Goal: Task Accomplishment & Management: Use online tool/utility

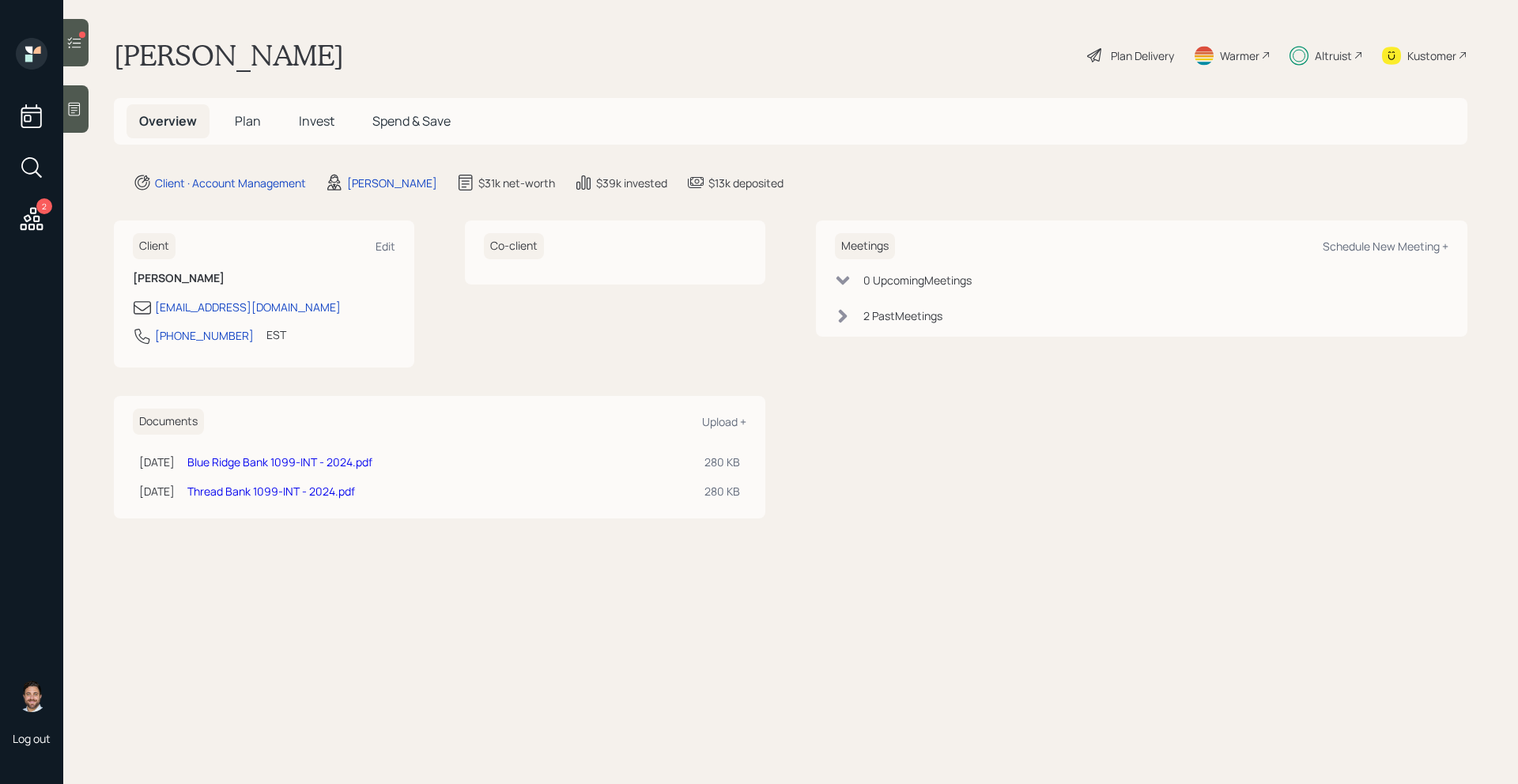
click at [81, 53] on div at bounding box center [76, 42] width 25 height 47
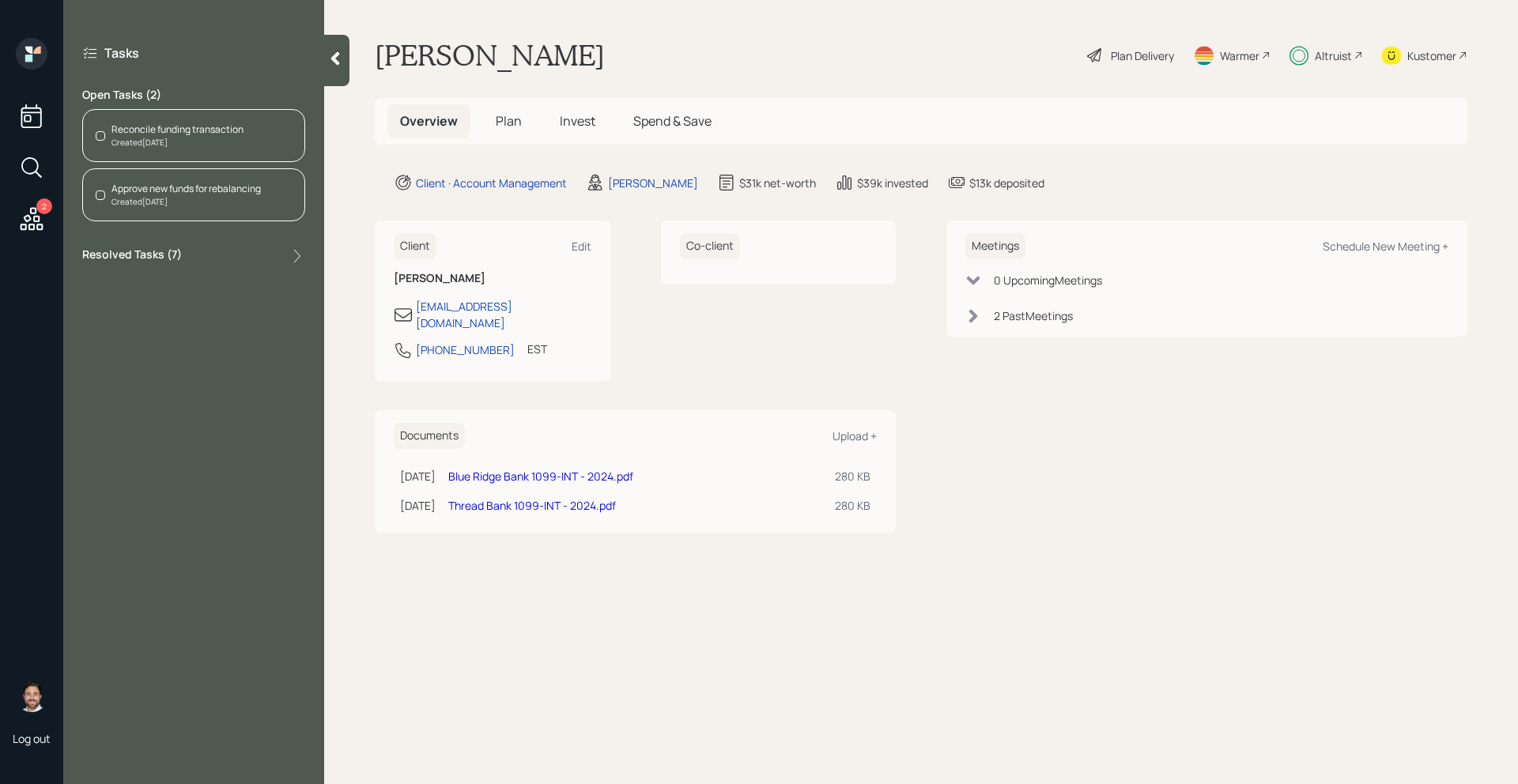
click at [206, 136] on div "Created [DATE]" at bounding box center [178, 142] width 132 height 12
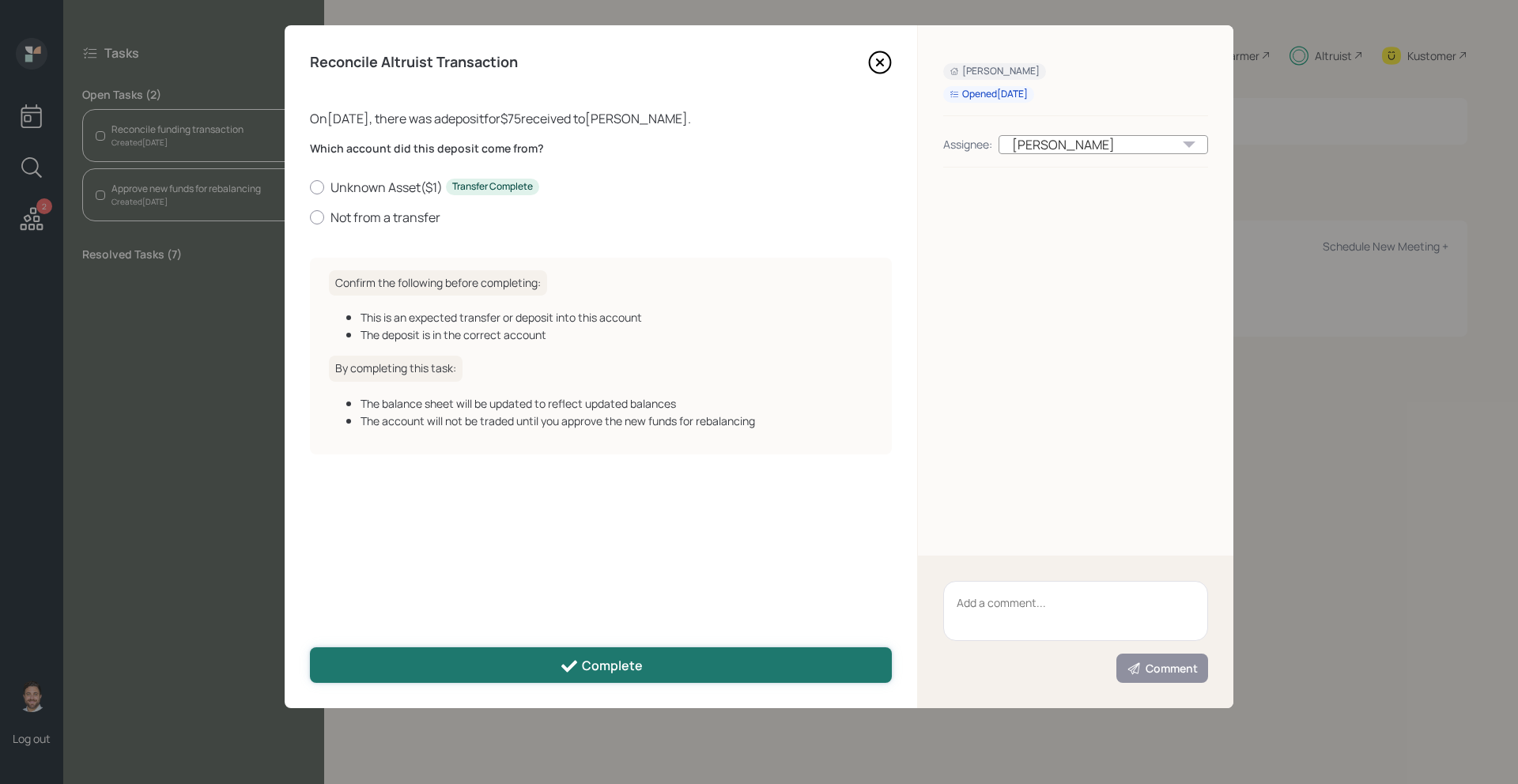
click at [509, 666] on button "Complete" at bounding box center [601, 665] width 582 height 35
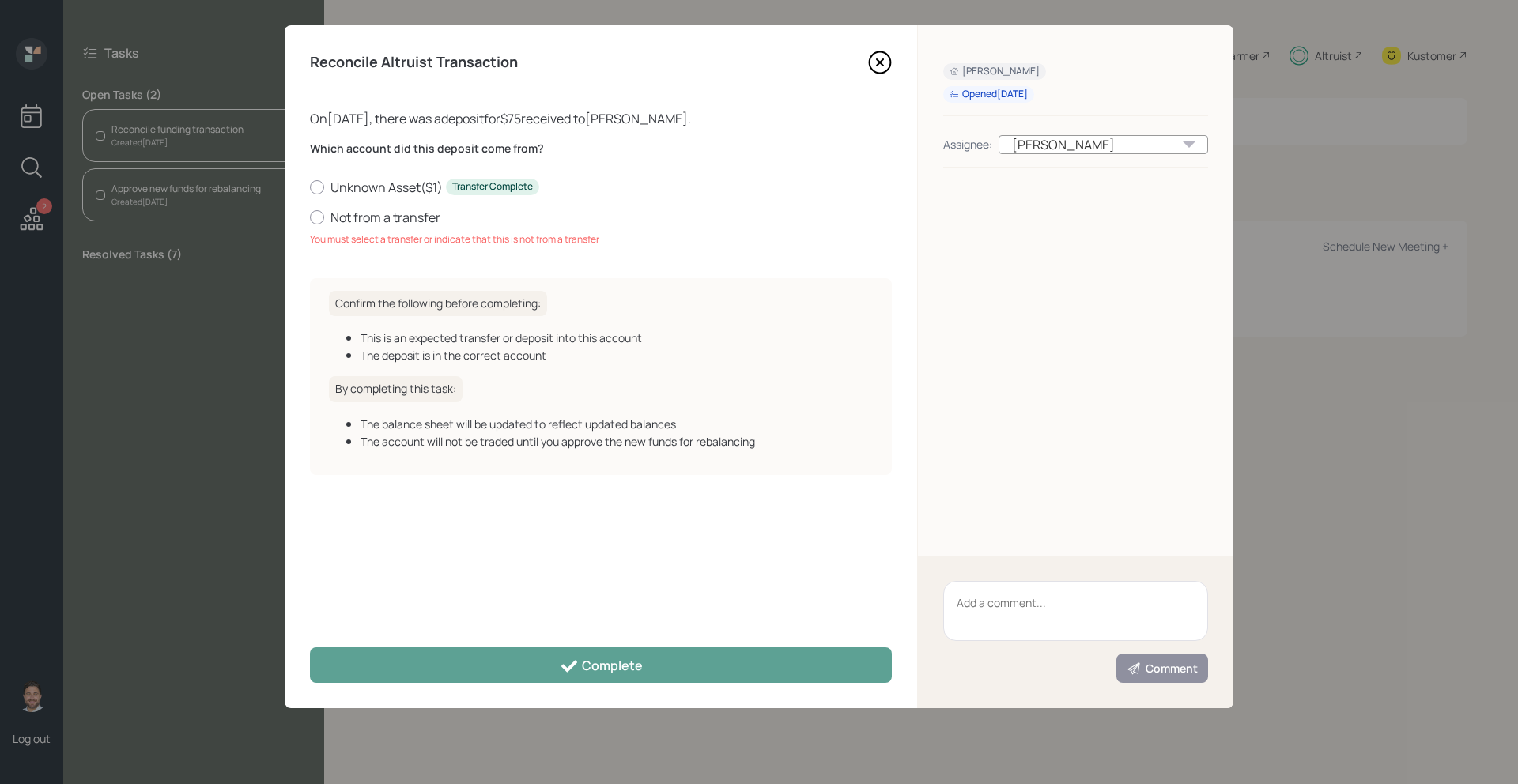
click at [389, 229] on div "Which account did this deposit come from? Unknown Asset ( $1 ) Transfer Complet…" at bounding box center [601, 193] width 582 height 106
click at [389, 220] on label "Not from a transfer" at bounding box center [601, 217] width 582 height 17
click at [310, 217] on input "Not from a transfer" at bounding box center [309, 216] width 1 height 1
radio input "true"
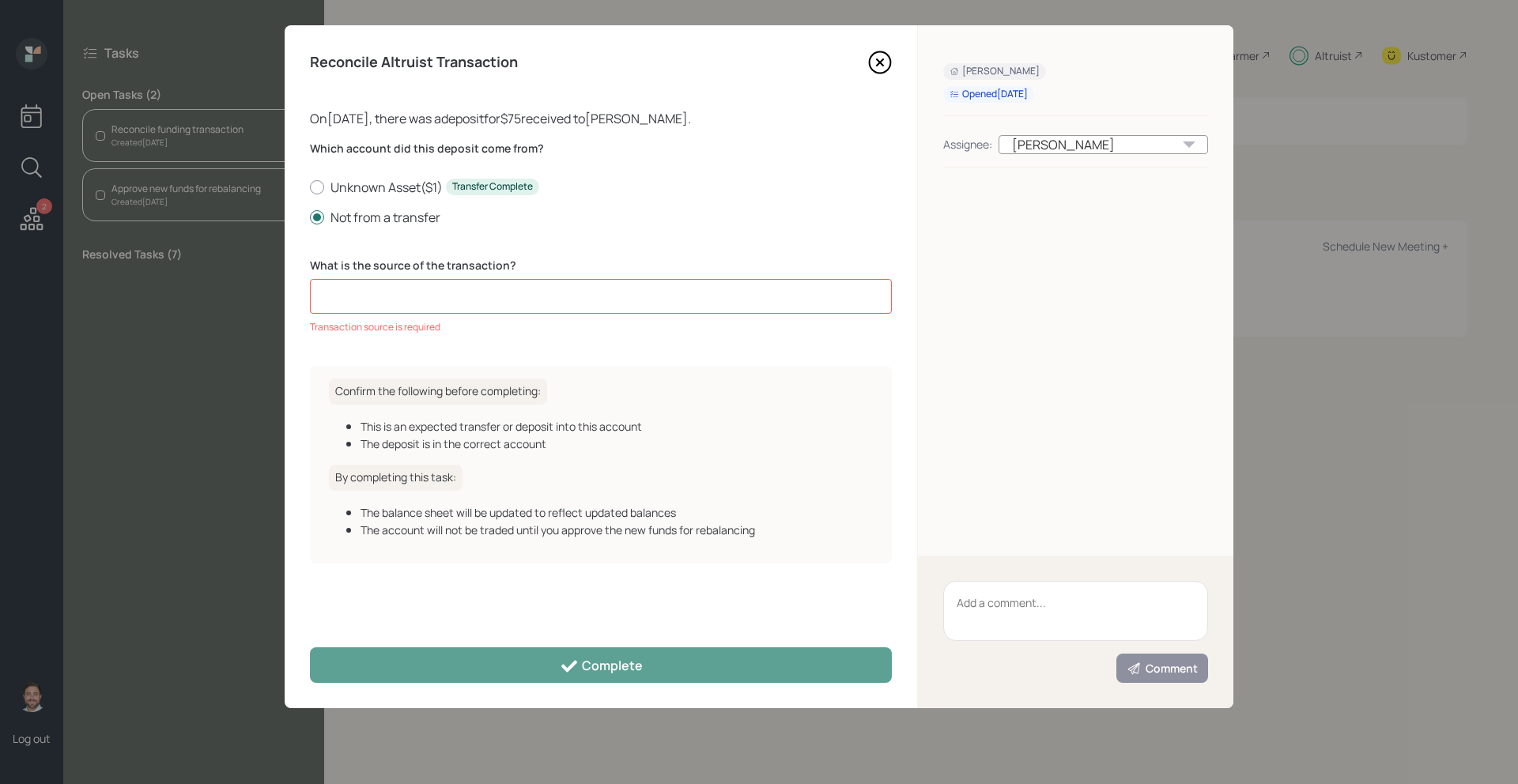
click at [427, 298] on input at bounding box center [601, 296] width 582 height 35
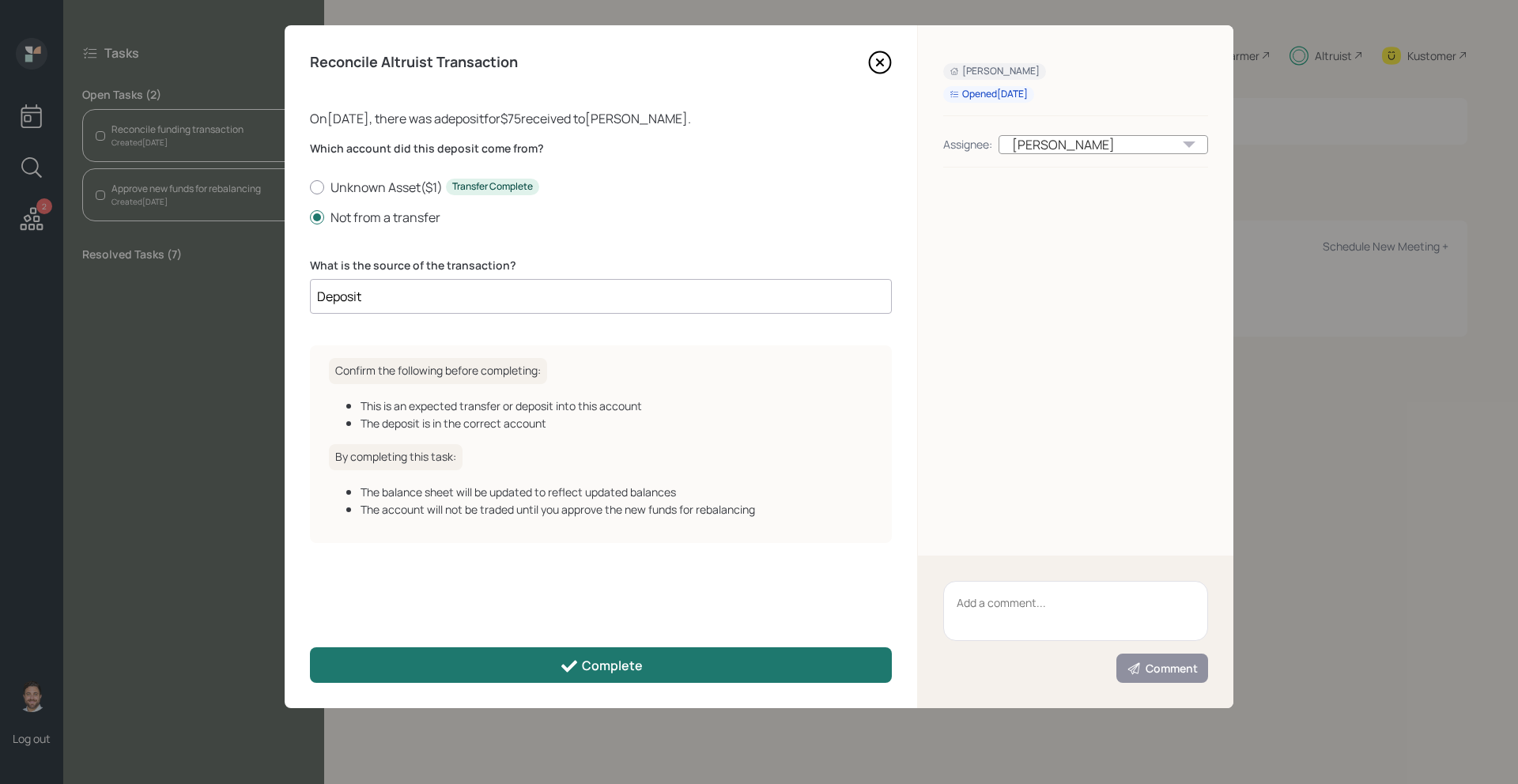
type input "Deposit"
click at [487, 669] on button "Complete" at bounding box center [601, 665] width 582 height 35
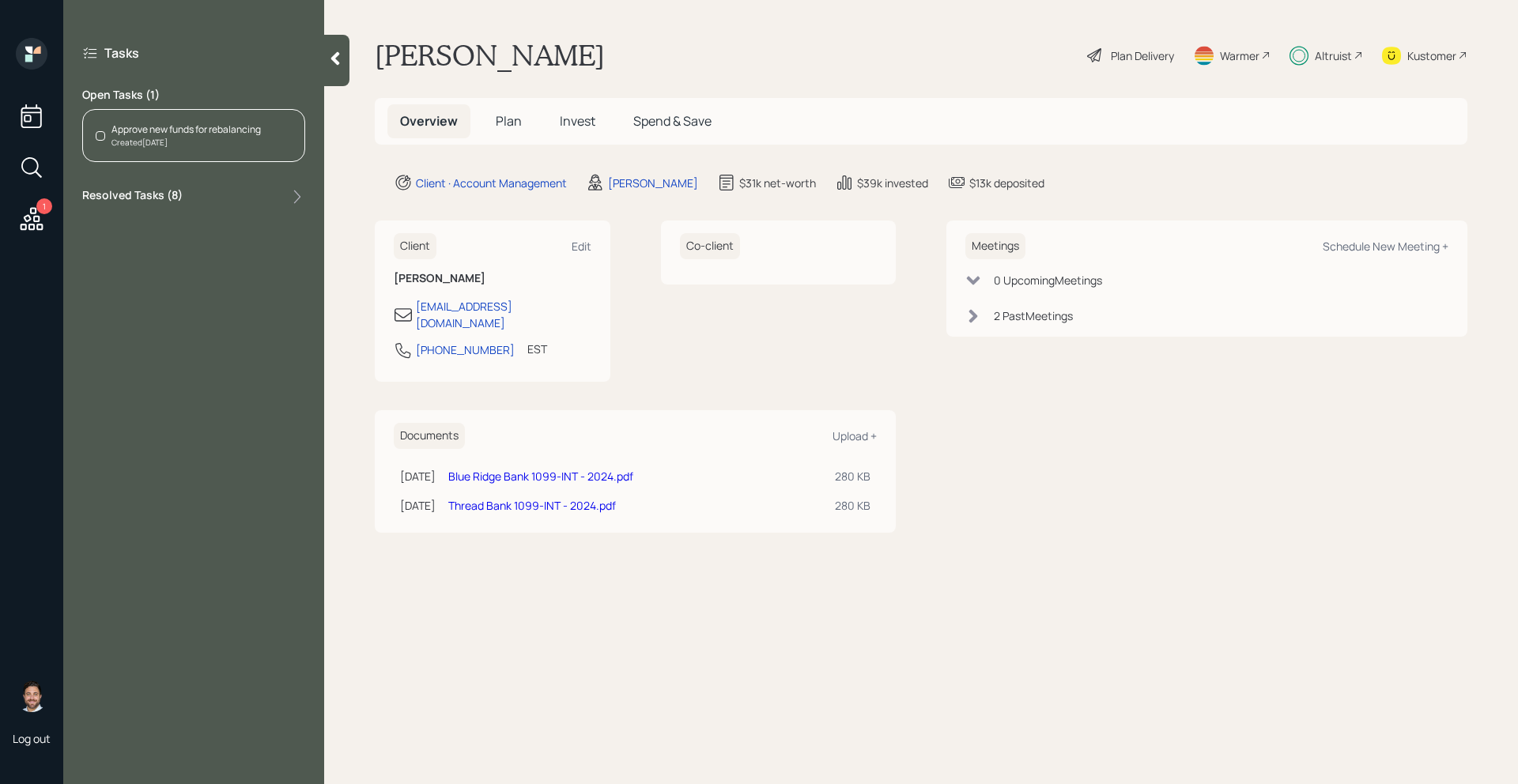
click at [220, 141] on div "Created [DATE]" at bounding box center [186, 142] width 149 height 12
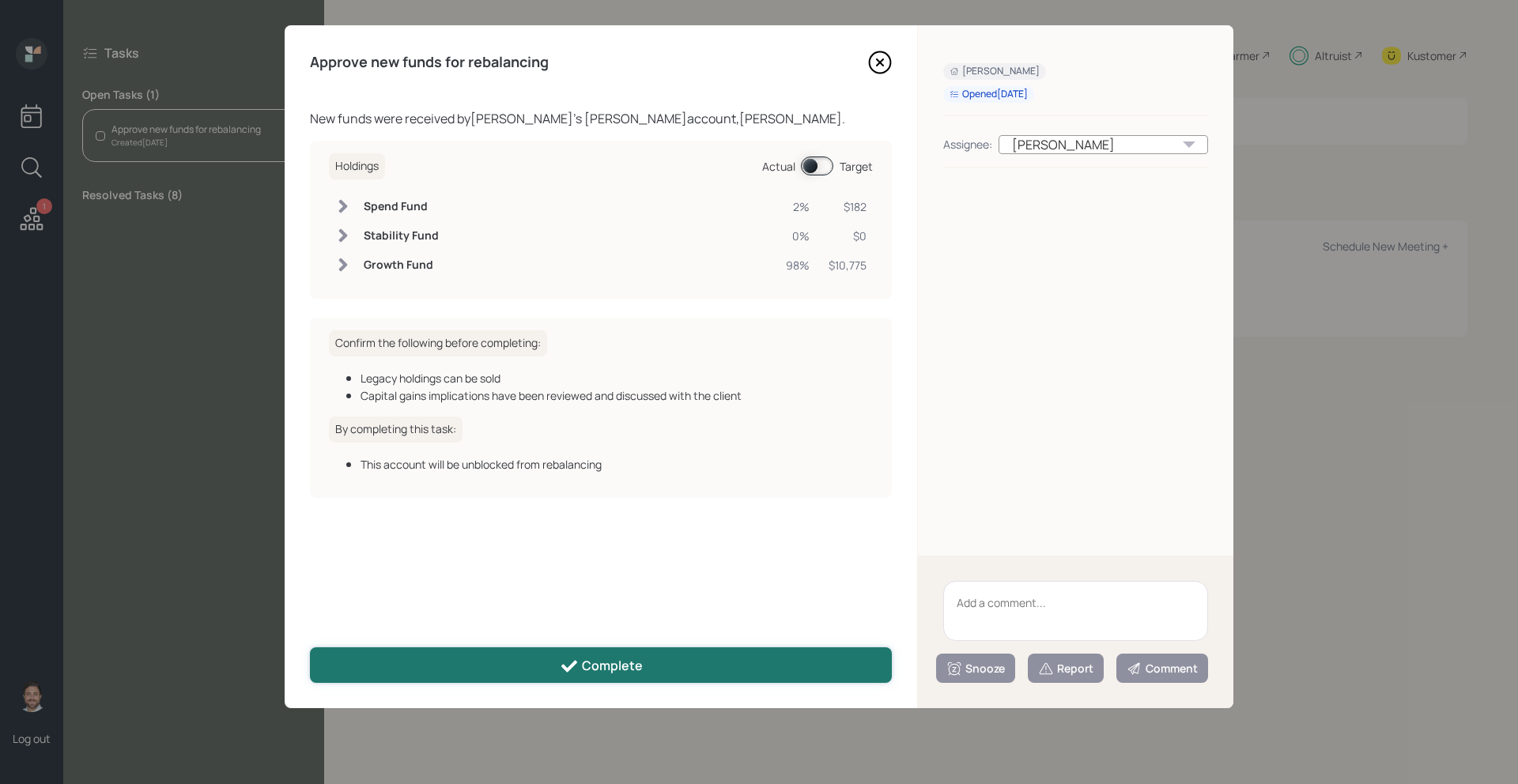
click at [619, 676] on button "Complete" at bounding box center [601, 665] width 582 height 35
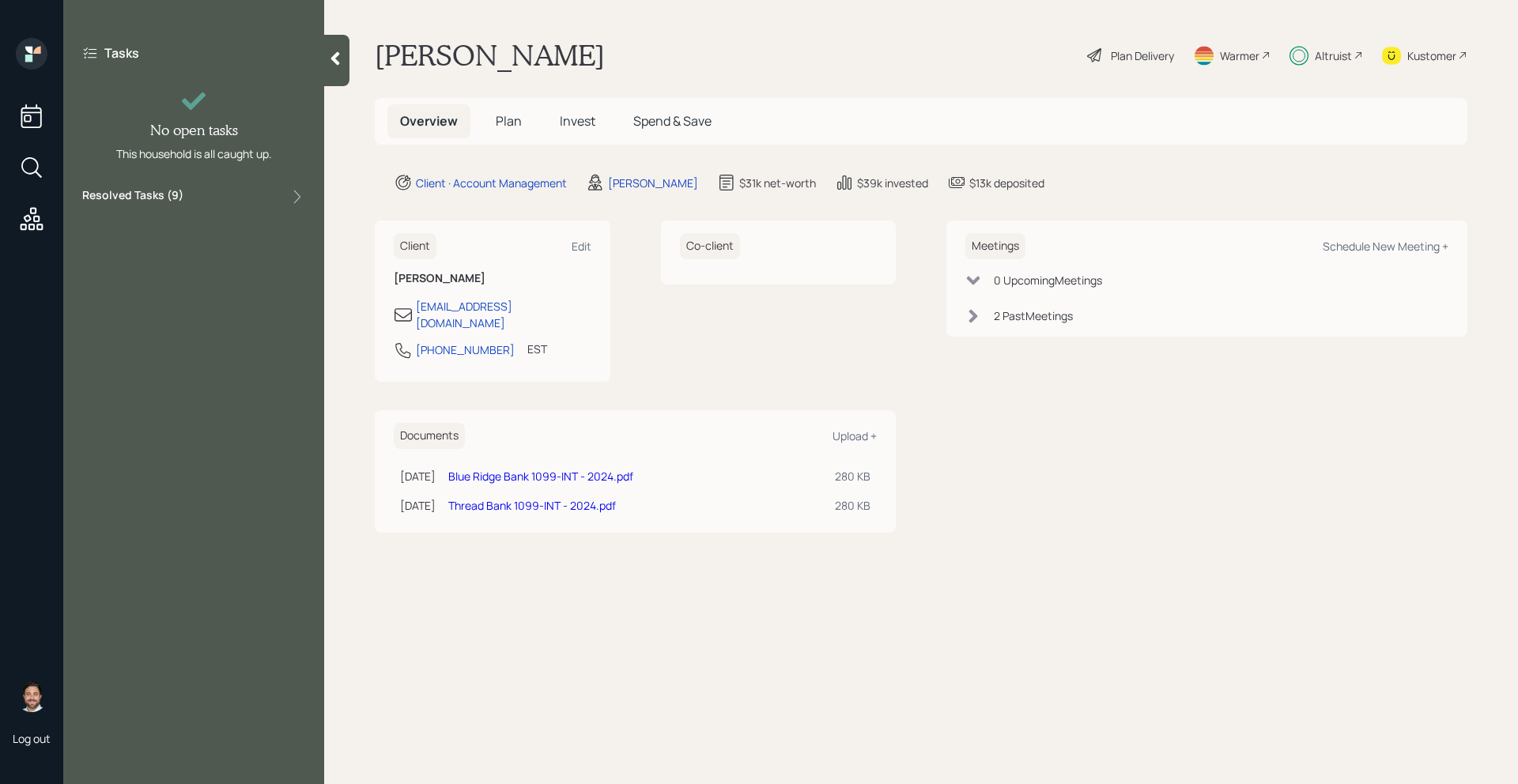
click at [330, 54] on icon at bounding box center [335, 58] width 15 height 15
